Goal: Task Accomplishment & Management: Use online tool/utility

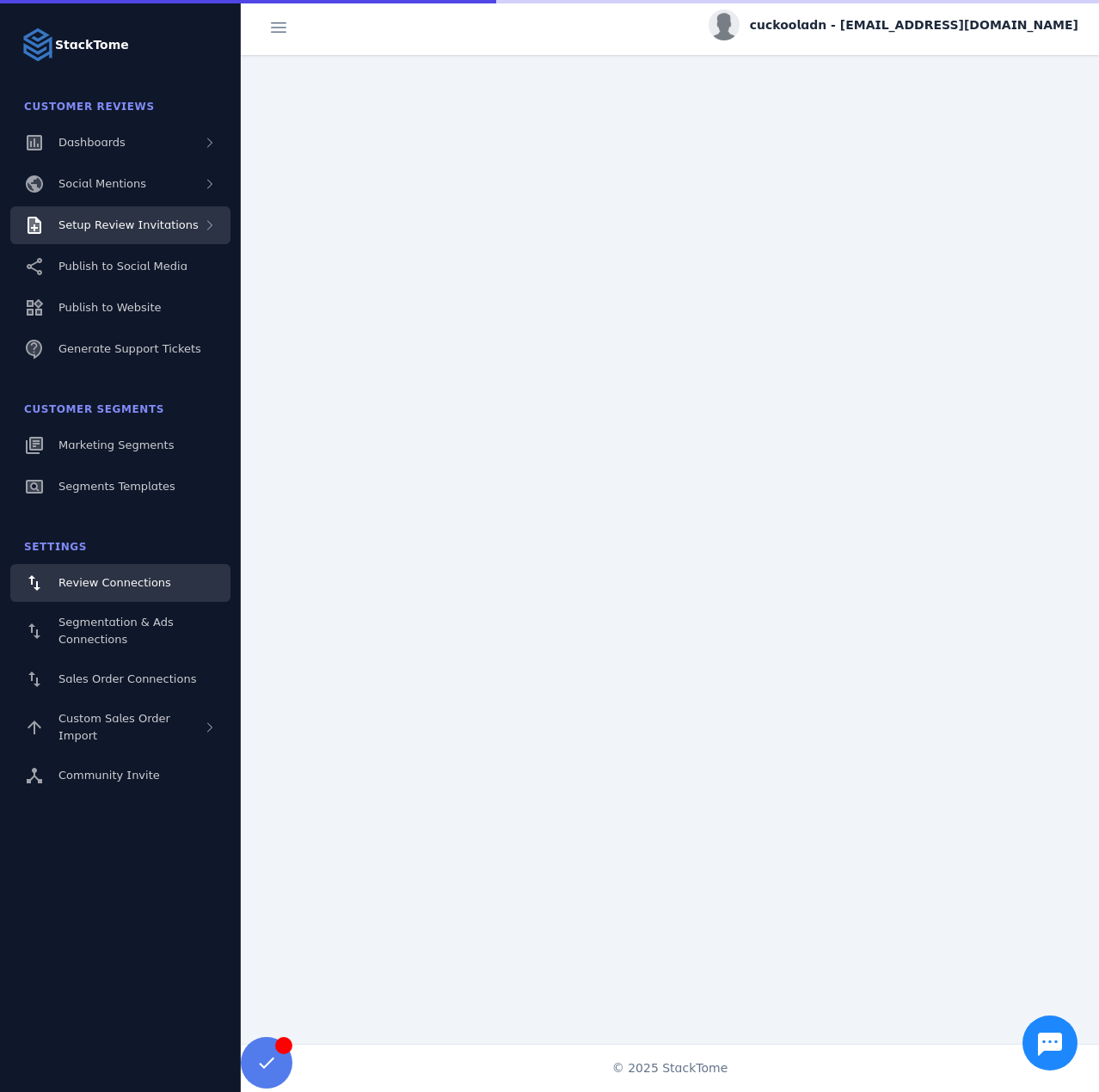
click at [150, 235] on div "Setup Review Invitations" at bounding box center [120, 225] width 221 height 38
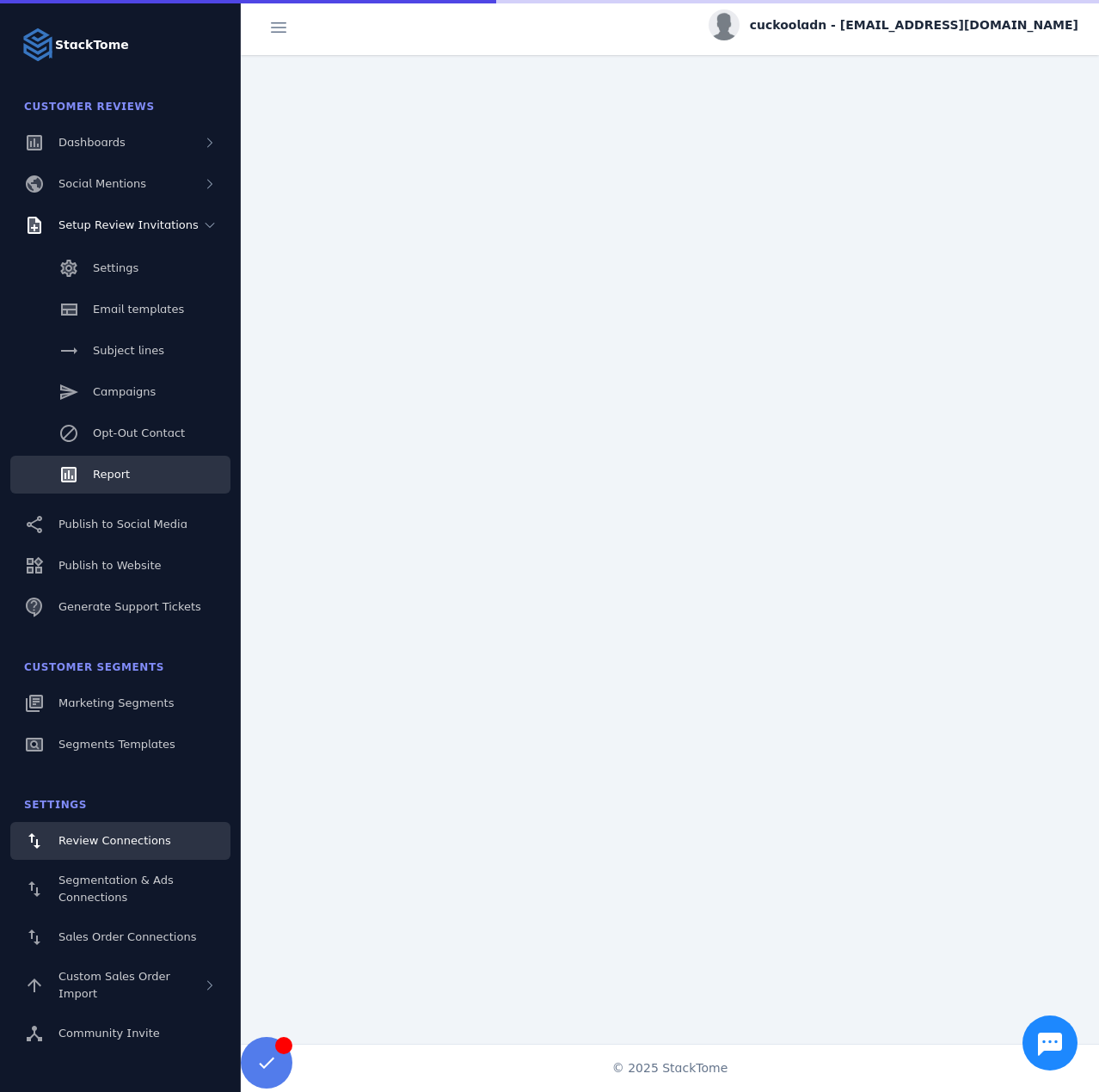
click at [100, 465] on link "Report" at bounding box center [120, 474] width 221 height 38
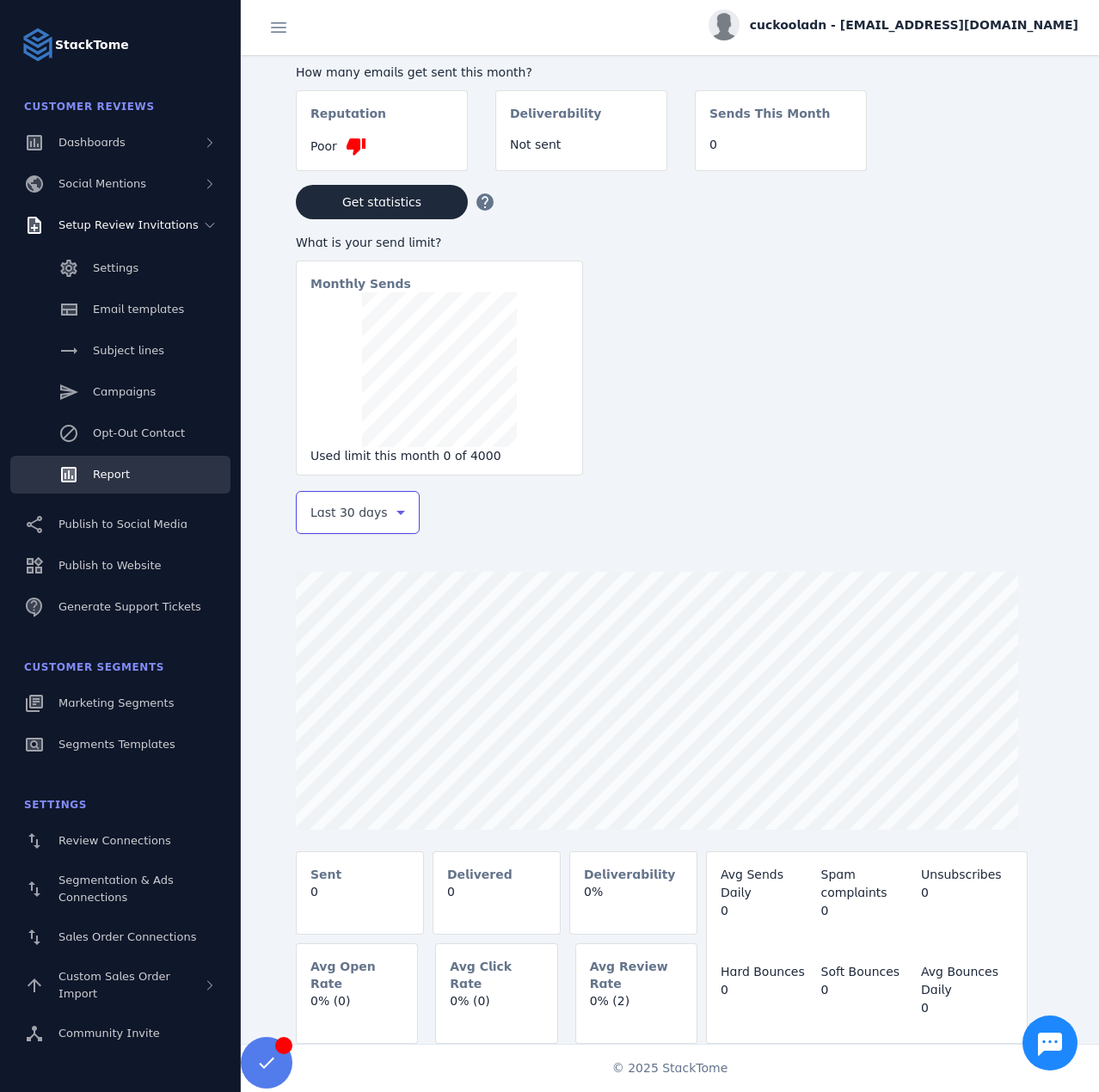
click at [324, 515] on span "Last 30 days" at bounding box center [349, 513] width 78 height 21
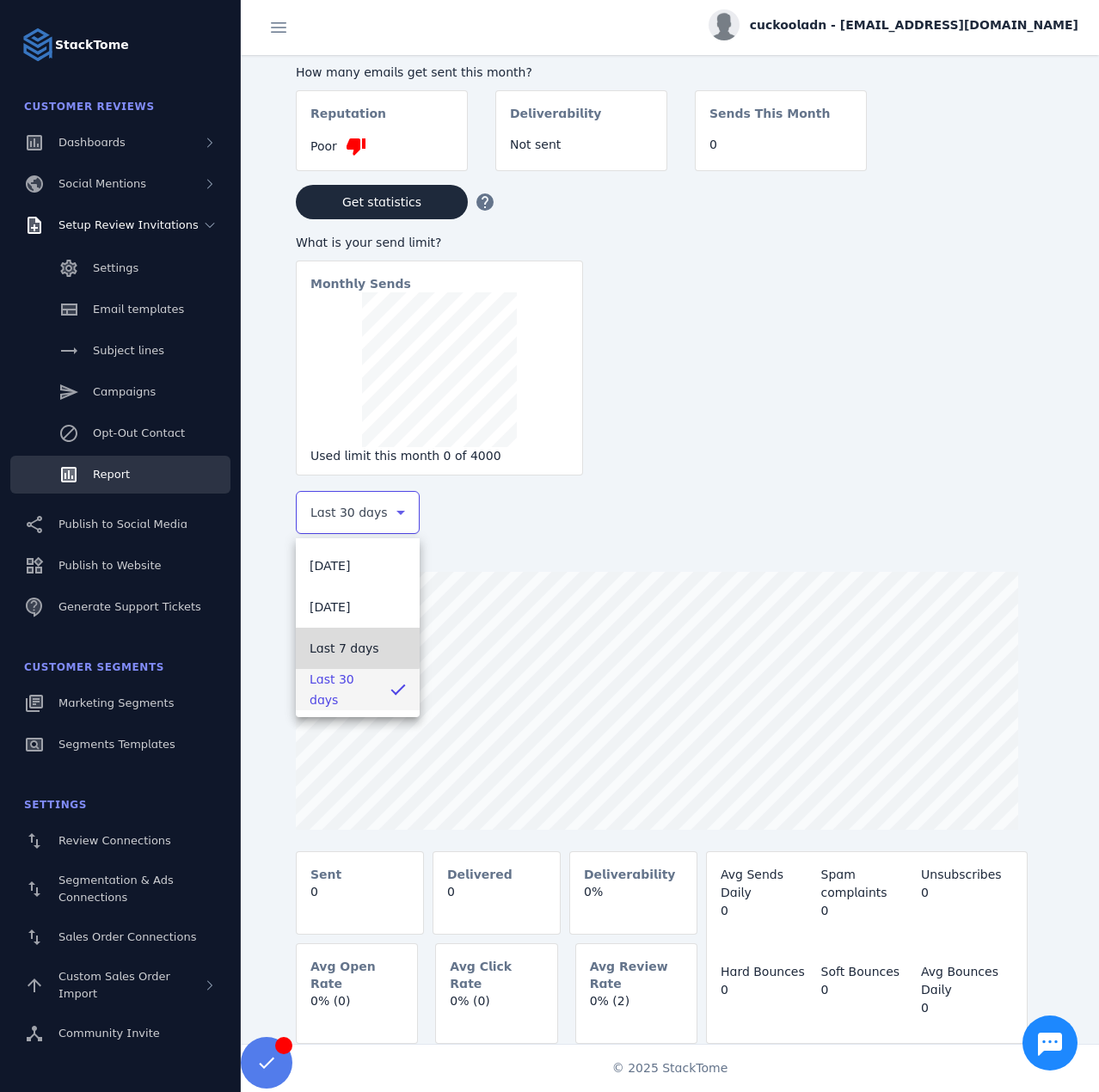
click at [334, 647] on span "Last 7 days" at bounding box center [344, 648] width 70 height 21
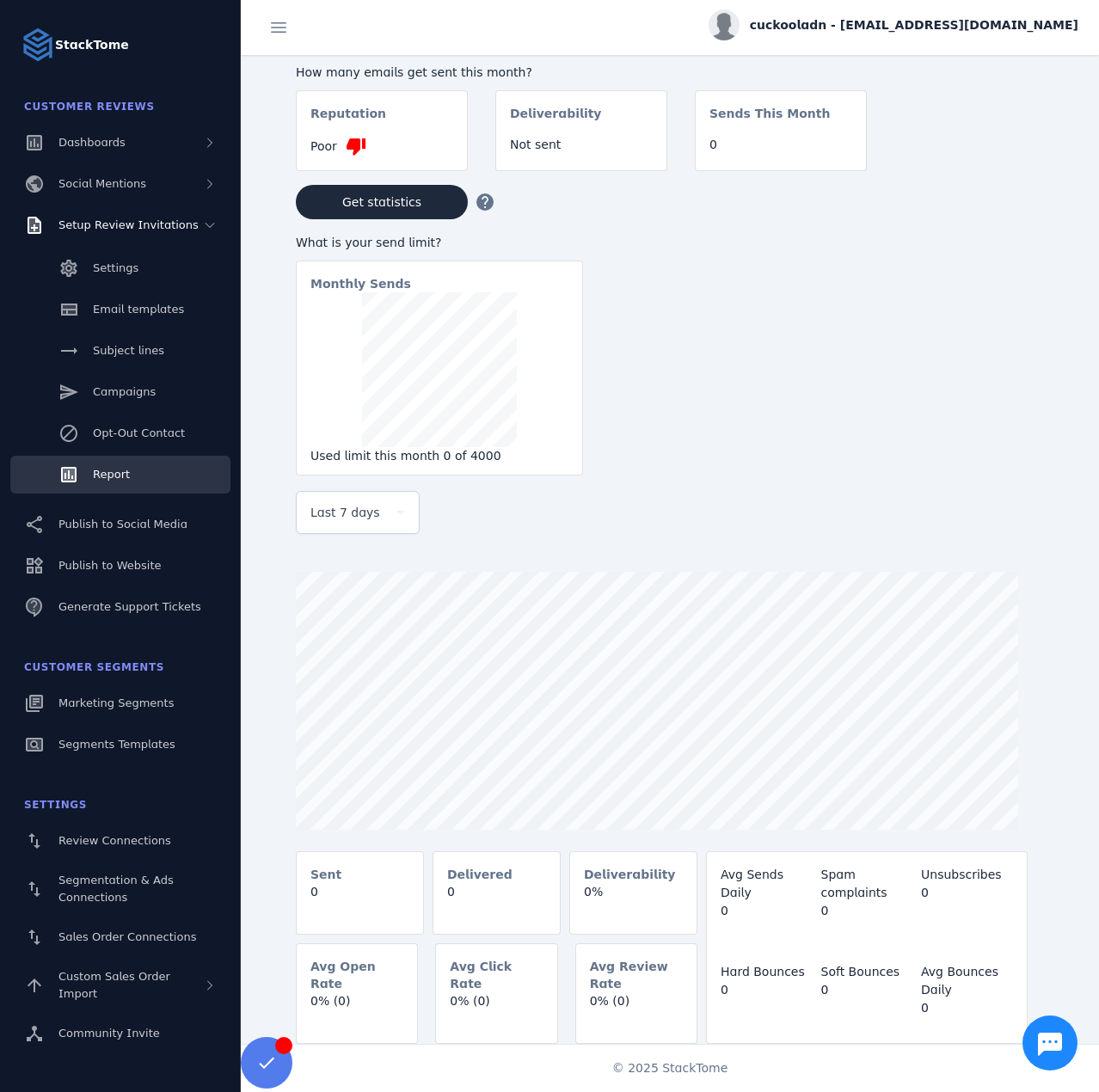
click at [892, 26] on span "cuckooladn - [EMAIL_ADDRESS][DOMAIN_NAME]" at bounding box center [913, 26] width 329 height 18
click at [976, 157] on icon at bounding box center [978, 166] width 21 height 21
